Goal: Task Accomplishment & Management: Complete application form

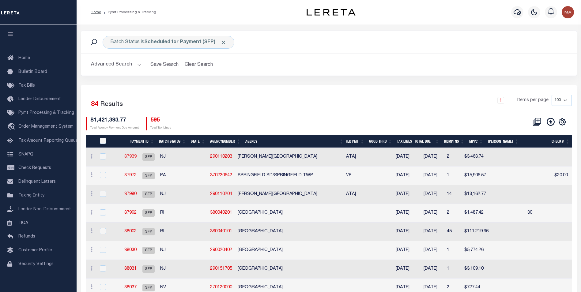
click at [137, 157] on link "87939" at bounding box center [130, 157] width 12 height 4
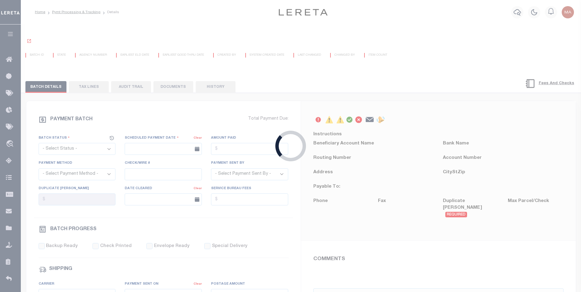
select select "SFP"
type input "08/20/2025"
type input "36 - no wire option"
type input "Andres"
type input "E & A"
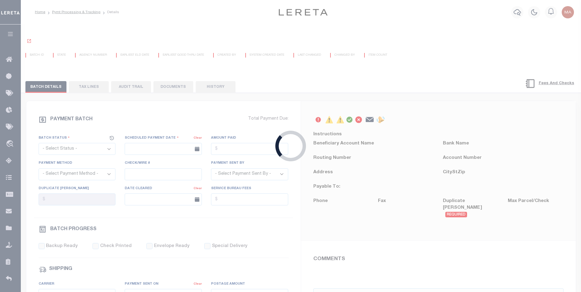
select select "0"
select select "73"
select select "0"
select select "61"
select select "44"
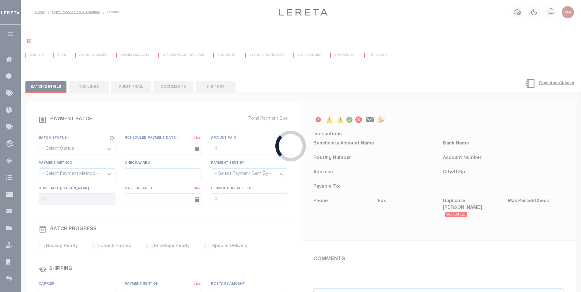
radio input "true"
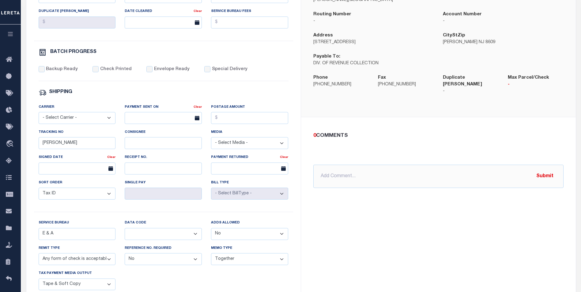
scroll to position [245, 0]
